Goal: Task Accomplishment & Management: Manage account settings

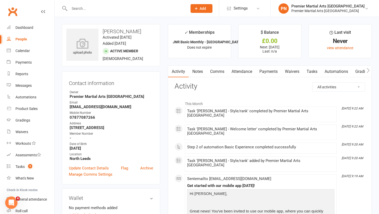
click at [130, 11] on input "text" at bounding box center [126, 8] width 116 height 7
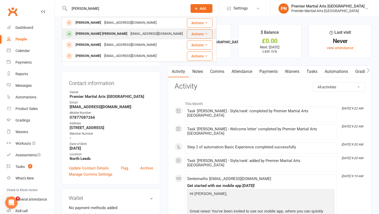
type input "[PERSON_NAME]"
click at [129, 35] on div "[EMAIL_ADDRESS][DOMAIN_NAME]" at bounding box center [156, 33] width 55 height 7
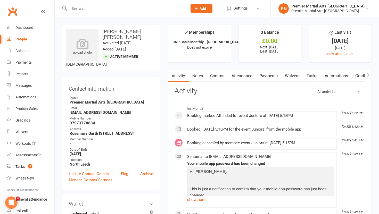
click at [271, 78] on link "Payments" at bounding box center [269, 76] width 26 height 12
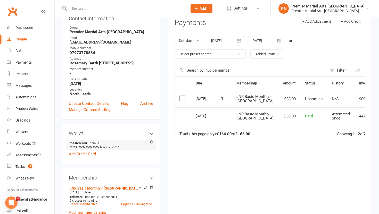
scroll to position [71, 0]
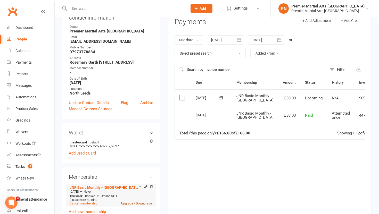
click at [126, 202] on link "Upgrade / Downgrade" at bounding box center [136, 204] width 31 height 4
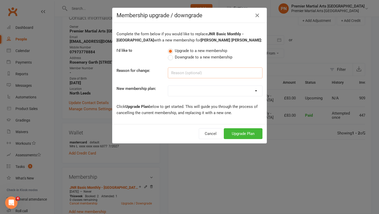
click at [211, 71] on input at bounding box center [215, 73] width 95 height 11
type input "BBT"
click at [256, 90] on select "LC Basic Monthly - North Leeds JNR Basic Monthly - North Leeds Teen/Adults Basi…" at bounding box center [215, 91] width 94 height 10
select select "8"
click at [244, 134] on button "Upgrade Plan" at bounding box center [243, 133] width 39 height 11
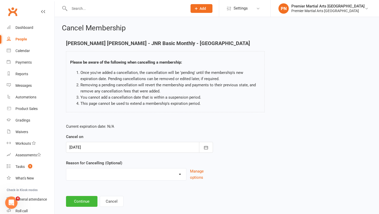
scroll to position [9, 0]
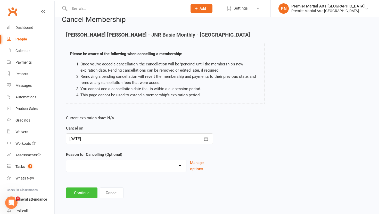
click at [85, 195] on button "Continue" at bounding box center [81, 193] width 31 height 11
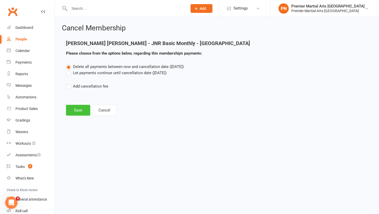
click at [78, 110] on button "Save" at bounding box center [78, 110] width 24 height 11
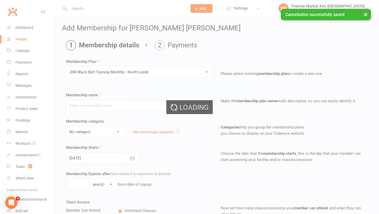
type input "JNR Black Belt Training Monthly - [GEOGRAPHIC_DATA]"
select select "1"
type input "0"
type input "3"
select select "?"
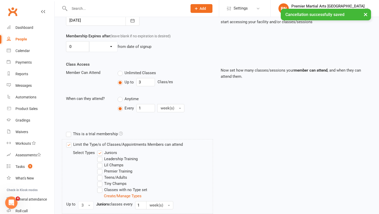
scroll to position [237, 0]
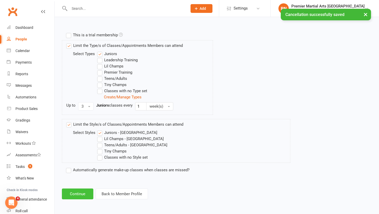
click at [83, 193] on button "Continue" at bounding box center [77, 194] width 31 height 11
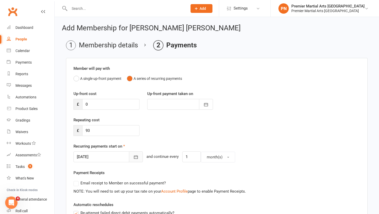
click at [130, 156] on button "button" at bounding box center [136, 157] width 14 height 11
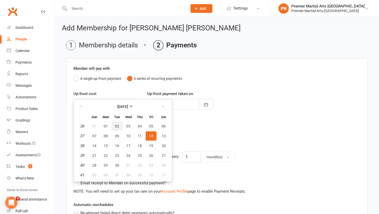
click at [117, 126] on span "02" at bounding box center [117, 126] width 4 height 4
type input "[DATE]"
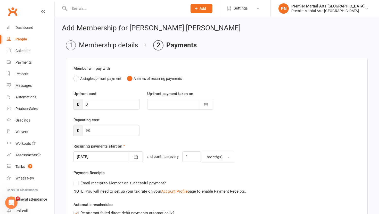
click at [162, 136] on div "Repeating cost £ 93" at bounding box center [217, 130] width 294 height 26
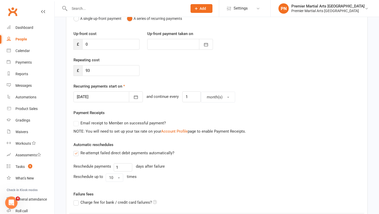
scroll to position [140, 0]
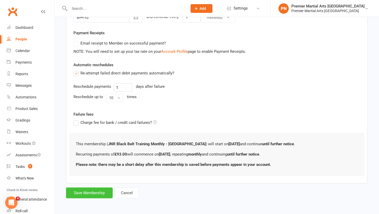
click at [91, 194] on button "Save Membership" at bounding box center [89, 193] width 47 height 11
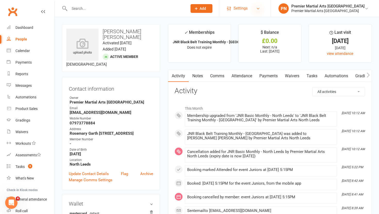
click at [260, 10] on icon at bounding box center [258, 8] width 4 height 4
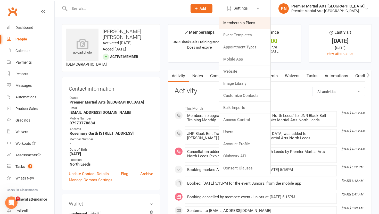
click at [261, 27] on link "Membership Plans" at bounding box center [244, 23] width 51 height 12
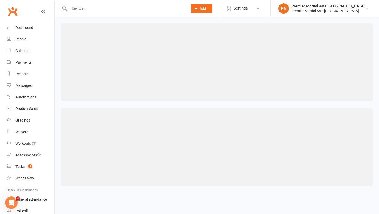
select select "25"
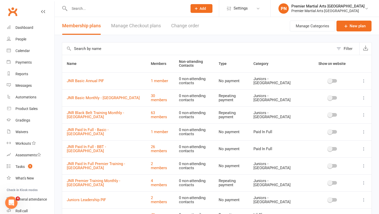
scroll to position [187, 0]
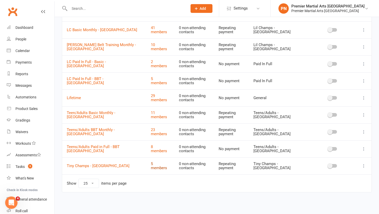
click at [154, 166] on link "5 members" at bounding box center [159, 166] width 16 height 9
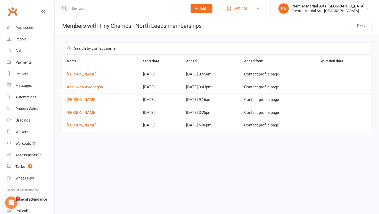
click at [263, 10] on link "Settings" at bounding box center [245, 9] width 36 height 12
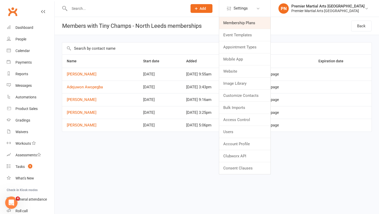
click at [251, 24] on link "Membership Plans" at bounding box center [244, 23] width 51 height 12
select select "25"
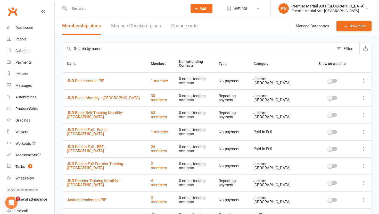
scroll to position [187, 0]
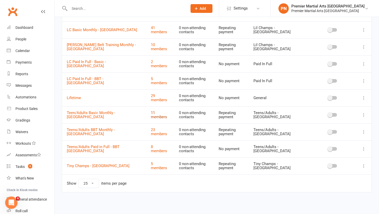
click at [152, 116] on link "11 members" at bounding box center [159, 115] width 16 height 9
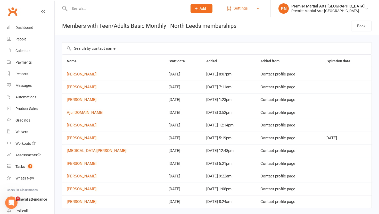
click at [263, 10] on link "Settings" at bounding box center [245, 9] width 36 height 12
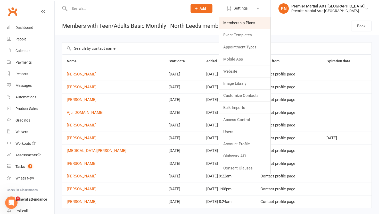
click at [259, 25] on link "Membership Plans" at bounding box center [244, 23] width 51 height 12
select select "25"
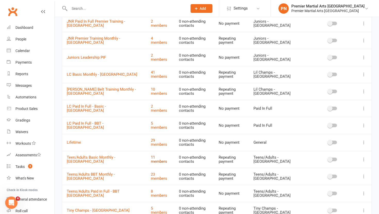
scroll to position [139, 0]
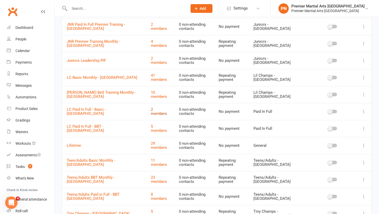
click at [157, 111] on link "2 members" at bounding box center [159, 111] width 16 height 9
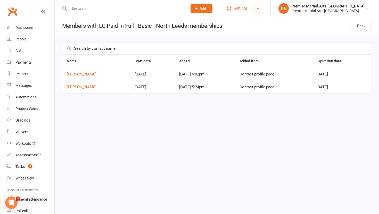
click at [260, 8] on icon at bounding box center [258, 8] width 4 height 4
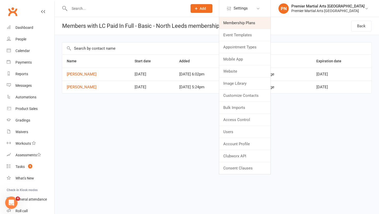
click at [260, 24] on link "Membership Plans" at bounding box center [244, 23] width 51 height 12
select select "25"
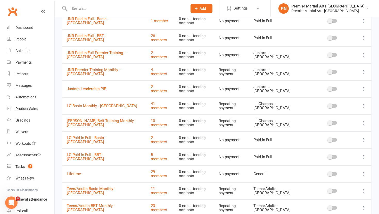
scroll to position [111, 0]
click at [151, 107] on link "41 members" at bounding box center [159, 106] width 16 height 9
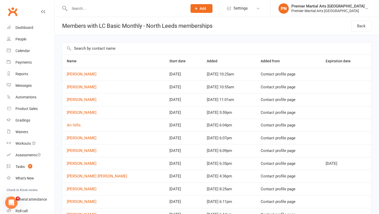
scroll to position [211, 0]
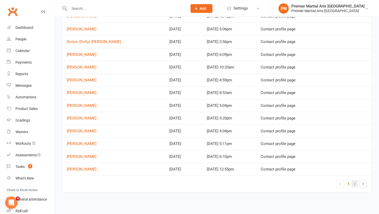
click at [356, 185] on link "2" at bounding box center [355, 183] width 6 height 7
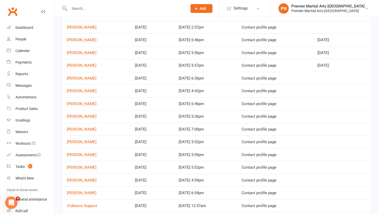
scroll to position [96, 0]
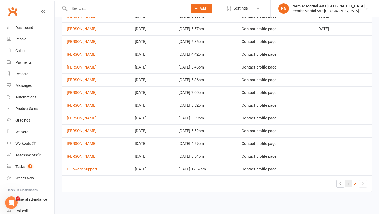
click at [348, 184] on link "1" at bounding box center [348, 183] width 6 height 7
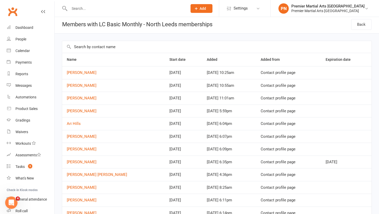
scroll to position [0, 0]
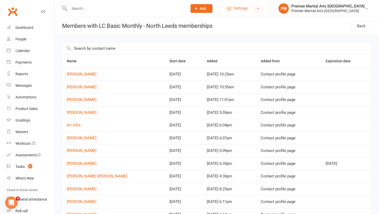
click at [260, 7] on icon at bounding box center [258, 8] width 4 height 4
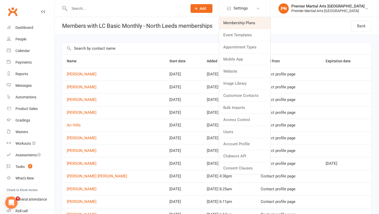
click at [261, 21] on link "Membership Plans" at bounding box center [244, 23] width 51 height 12
select select "25"
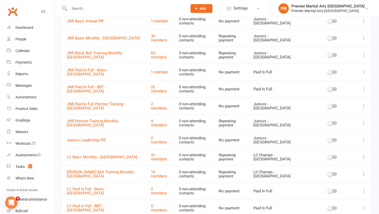
scroll to position [59, 0]
click at [155, 72] on link "1 member" at bounding box center [159, 72] width 17 height 5
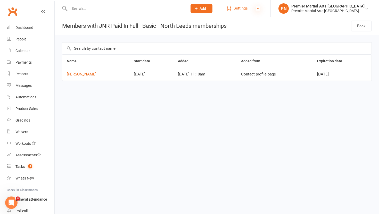
click at [260, 7] on icon at bounding box center [258, 8] width 4 height 4
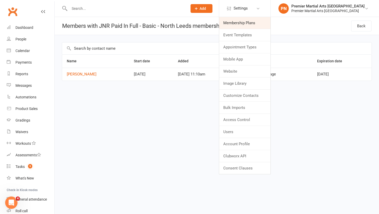
click at [262, 22] on link "Membership Plans" at bounding box center [244, 23] width 51 height 12
select select "25"
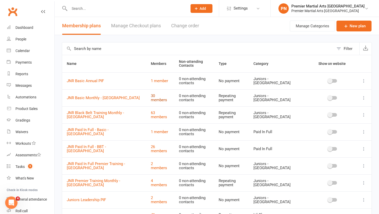
click at [151, 99] on link "30 members" at bounding box center [159, 98] width 16 height 9
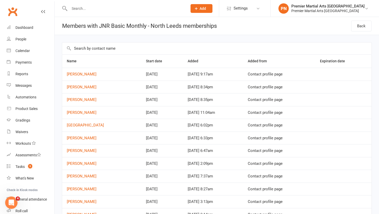
scroll to position [211, 0]
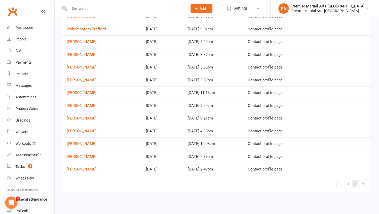
click at [356, 184] on link "2" at bounding box center [355, 183] width 6 height 7
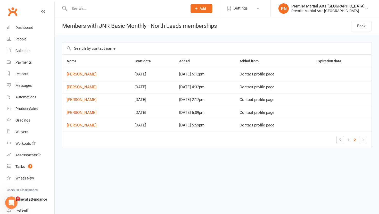
scroll to position [0, 0]
click at [349, 141] on link "1" at bounding box center [348, 139] width 6 height 7
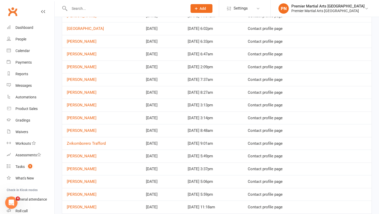
scroll to position [120, 0]
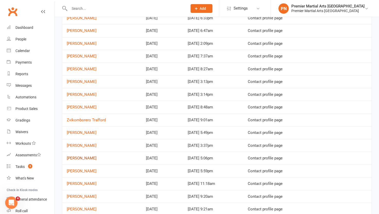
click at [76, 157] on link "[PERSON_NAME]" at bounding box center [82, 158] width 30 height 5
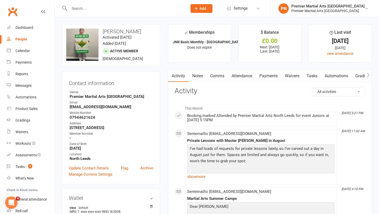
click at [273, 77] on link "Payments" at bounding box center [269, 76] width 26 height 12
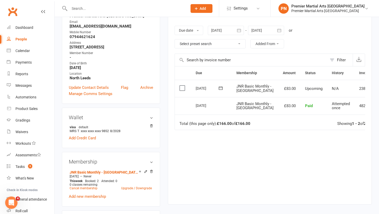
scroll to position [85, 0]
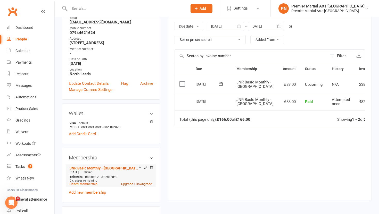
click at [128, 183] on link "Upgrade / Downgrade" at bounding box center [136, 184] width 31 height 4
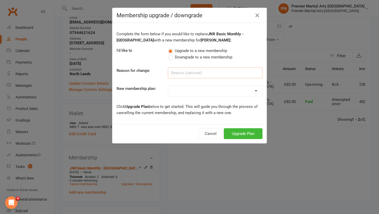
click at [212, 74] on input at bounding box center [215, 73] width 95 height 11
type input "BBT"
click at [256, 91] on select "LC Basic Monthly - North Leeds JNR Basic Monthly - North Leeds Teen/Adults Basi…" at bounding box center [215, 91] width 94 height 10
select select "8"
click at [244, 132] on button "Upgrade Plan" at bounding box center [243, 133] width 39 height 11
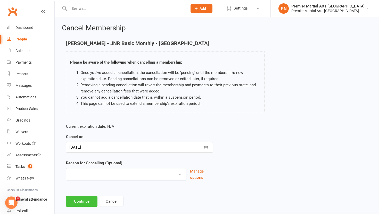
click at [88, 197] on button "Continue" at bounding box center [81, 201] width 31 height 11
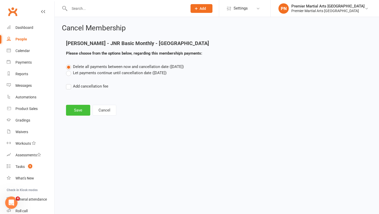
click at [79, 110] on button "Save" at bounding box center [78, 110] width 24 height 11
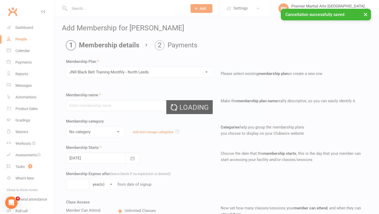
type input "JNR Black Belt Training Monthly - [GEOGRAPHIC_DATA]"
select select "1"
type input "0"
type input "3"
select select "?"
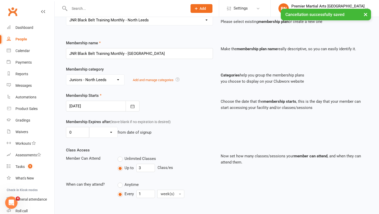
scroll to position [237, 0]
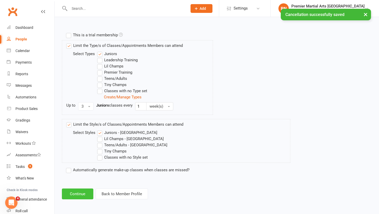
click at [79, 195] on button "Continue" at bounding box center [77, 194] width 31 height 11
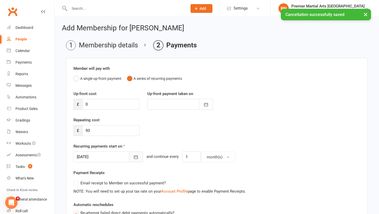
click at [133, 157] on icon "button" at bounding box center [135, 157] width 5 height 5
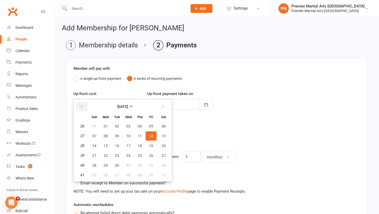
click at [82, 105] on icon "button" at bounding box center [82, 107] width 4 height 4
click at [107, 157] on span "18" at bounding box center [106, 156] width 4 height 4
type input "[DATE]"
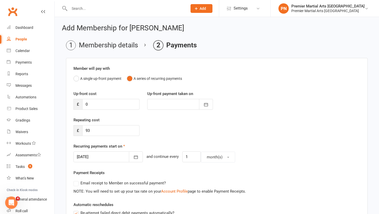
click at [165, 130] on div "Repeating cost £ 93" at bounding box center [217, 130] width 294 height 26
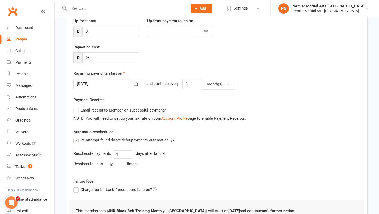
scroll to position [140, 0]
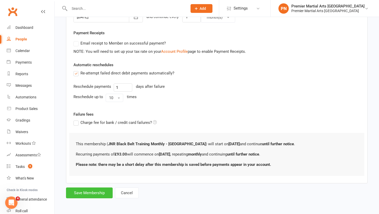
click at [92, 195] on button "Save Membership" at bounding box center [89, 193] width 47 height 11
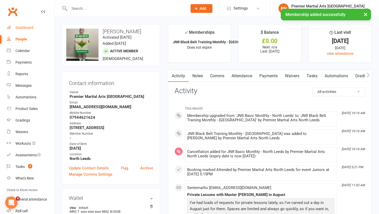
click at [20, 27] on div "Dashboard" at bounding box center [24, 28] width 18 height 4
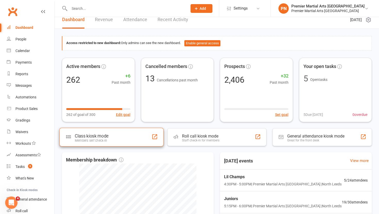
scroll to position [7, 0]
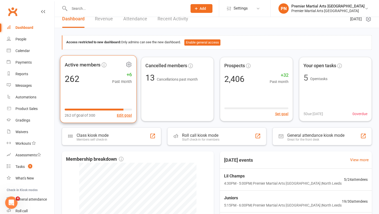
click at [127, 63] on icon at bounding box center [129, 64] width 6 height 6
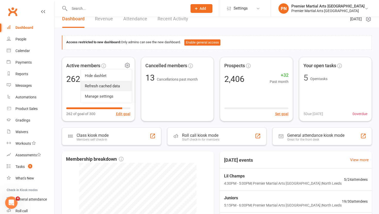
click at [111, 86] on link "Refresh cached data" at bounding box center [106, 86] width 51 height 10
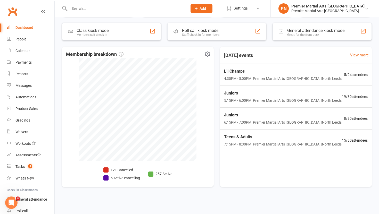
scroll to position [0, 0]
